Goal: Transaction & Acquisition: Subscribe to service/newsletter

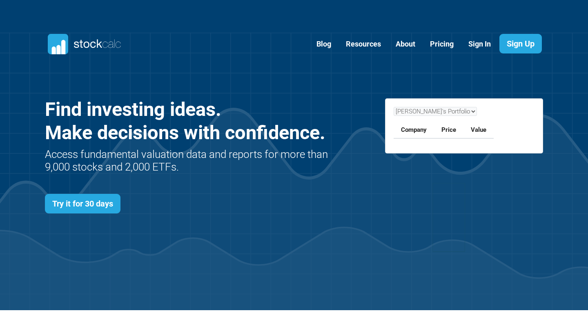
scroll to position [355, 523]
click at [440, 40] on link "Pricing" at bounding box center [442, 44] width 36 height 20
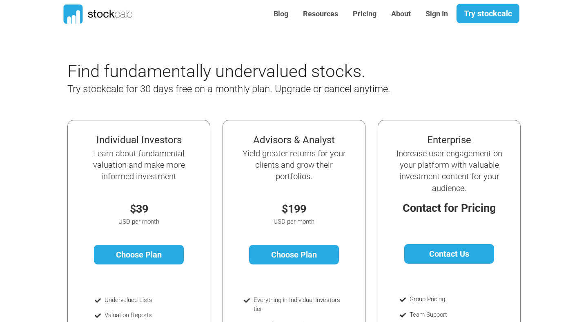
scroll to position [31, 0]
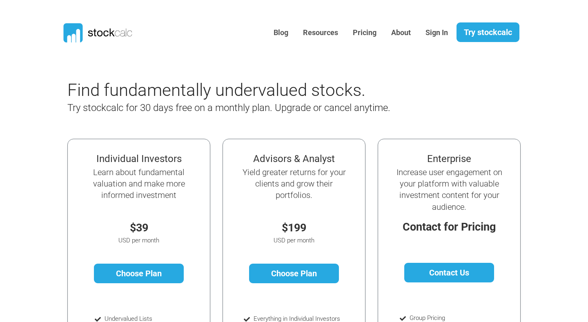
scroll to position [35, 0]
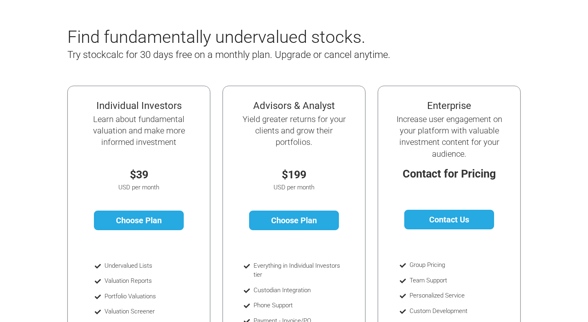
scroll to position [54, 0]
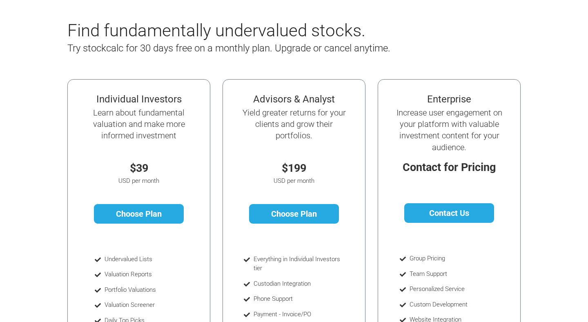
scroll to position [62, 0]
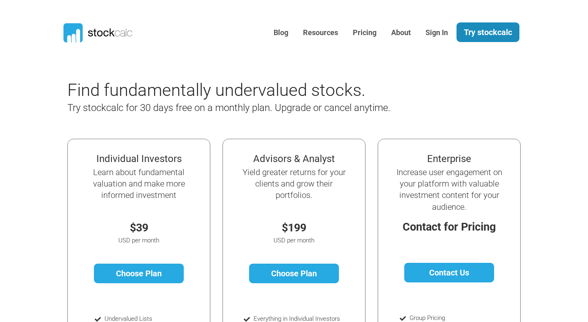
click at [474, 32] on link "Try stockcalc" at bounding box center [487, 32] width 63 height 20
